Goal: Navigation & Orientation: Find specific page/section

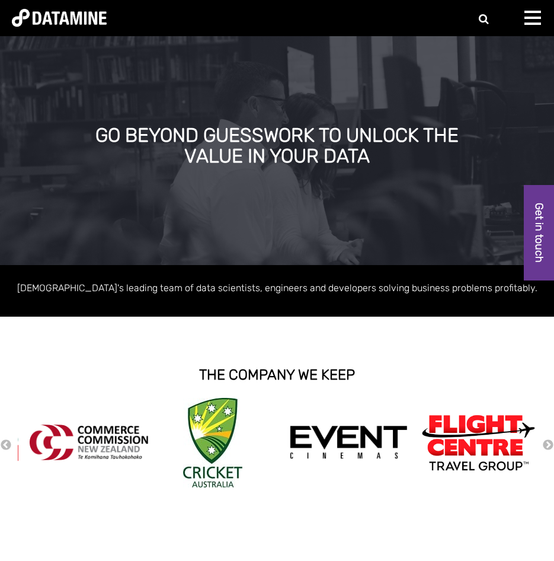
click at [529, 18] on span at bounding box center [533, 18] width 17 height 2
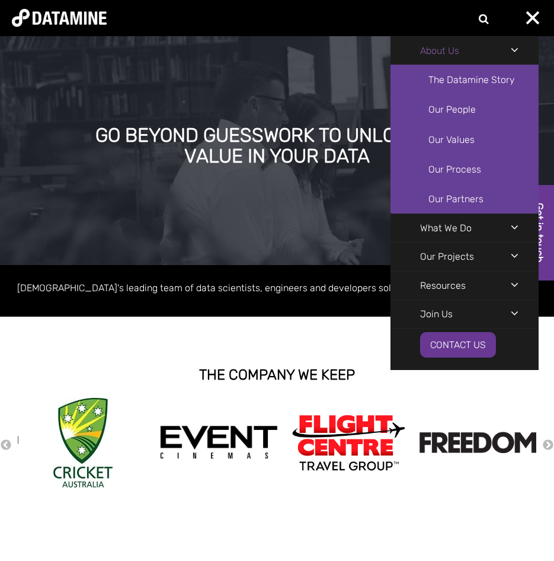
click at [444, 45] on link "About Us" at bounding box center [440, 51] width 98 height 28
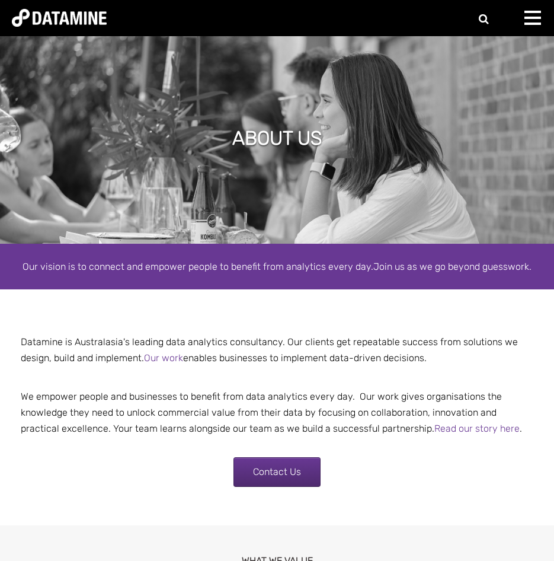
click at [531, 14] on div at bounding box center [537, 23] width 24 height 24
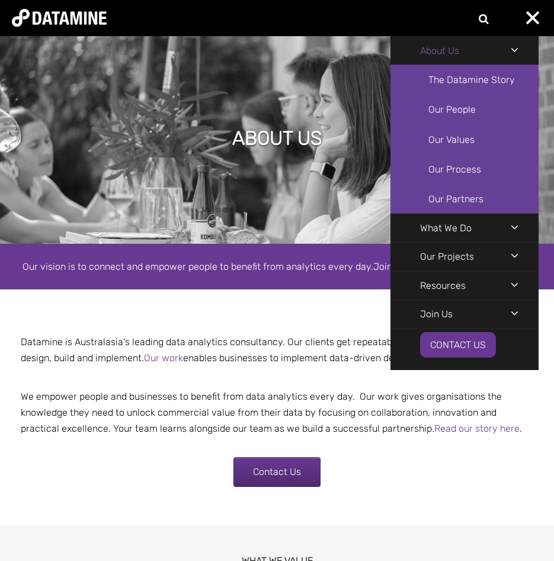
click at [440, 49] on link "About Us" at bounding box center [440, 51] width 98 height 28
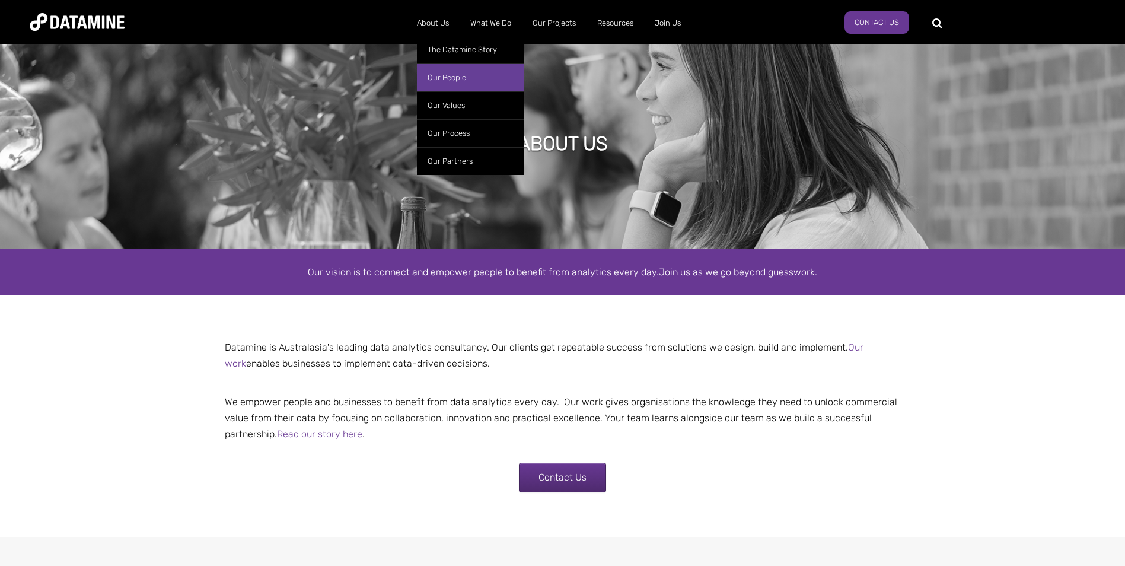
click at [435, 76] on link "Our People" at bounding box center [470, 77] width 107 height 28
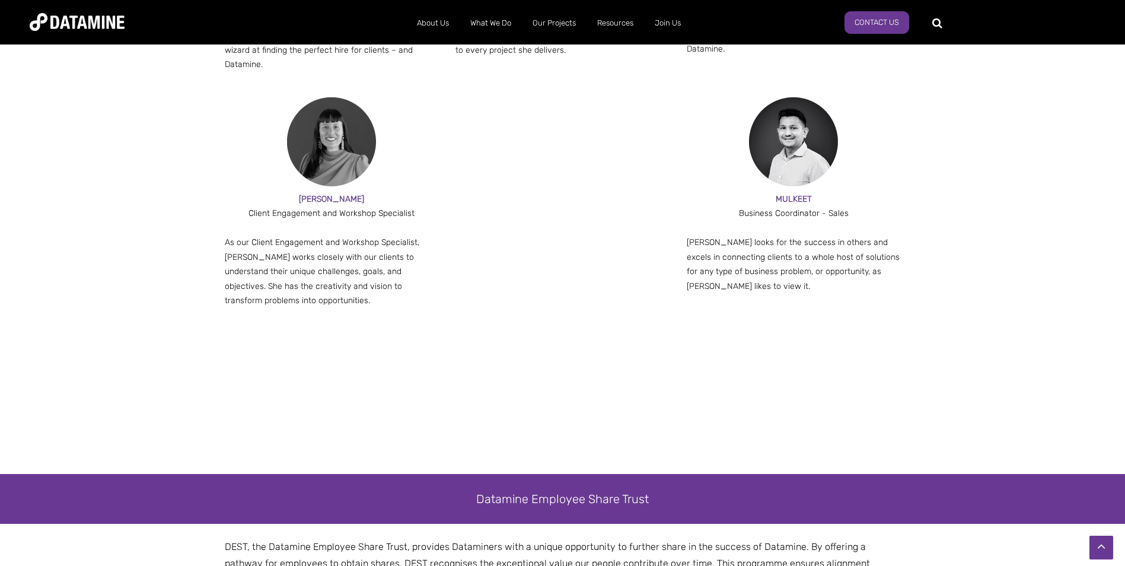
scroll to position [1516, 0]
